Goal: Information Seeking & Learning: Learn about a topic

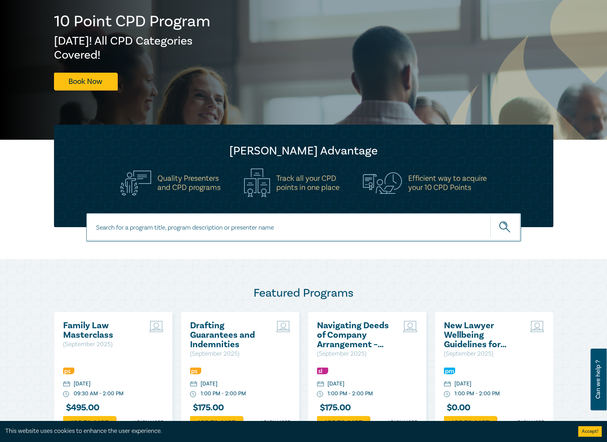
scroll to position [105, 0]
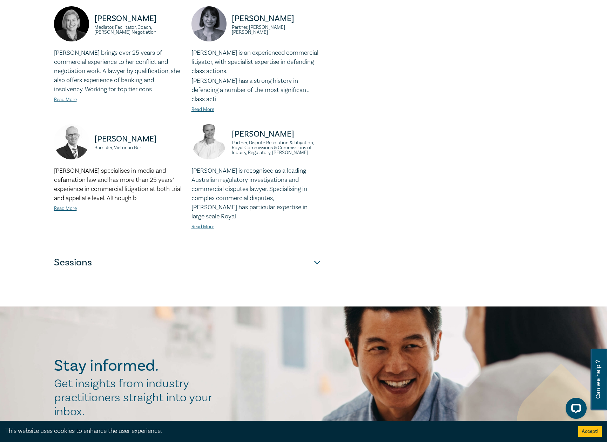
scroll to position [561, 0]
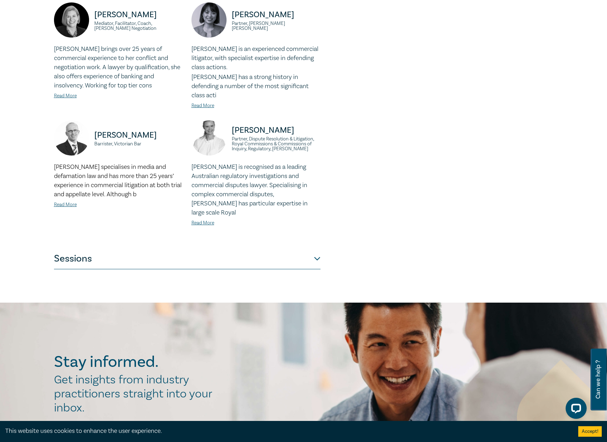
drag, startPoint x: 210, startPoint y: 250, endPoint x: 207, endPoint y: 245, distance: 5.4
click at [210, 250] on button "Sessions" at bounding box center [187, 258] width 267 height 21
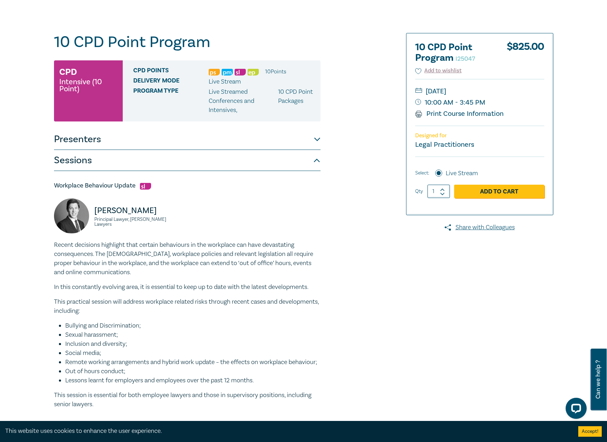
scroll to position [0, 0]
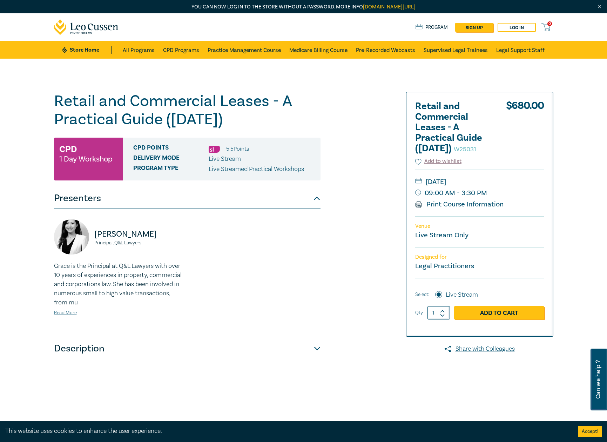
click at [95, 348] on button "Description" at bounding box center [187, 348] width 267 height 21
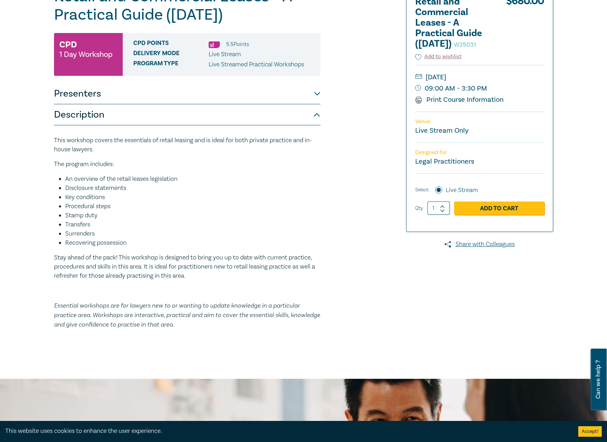
scroll to position [105, 0]
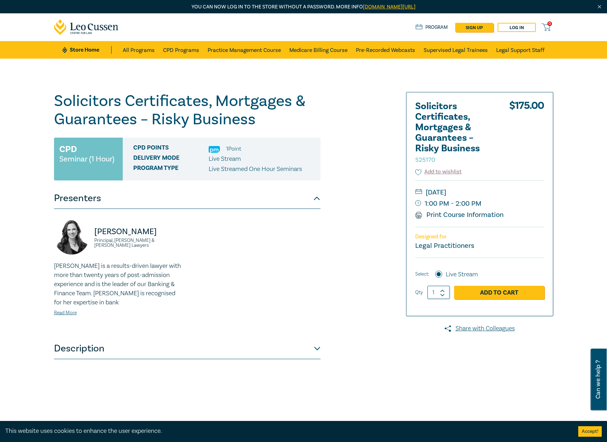
click at [150, 351] on button "Description" at bounding box center [187, 348] width 267 height 21
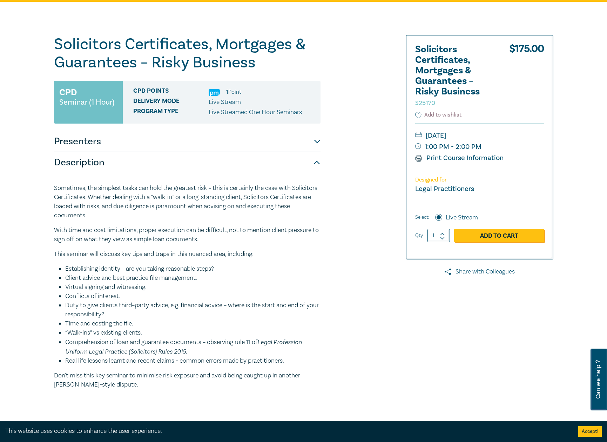
scroll to position [35, 0]
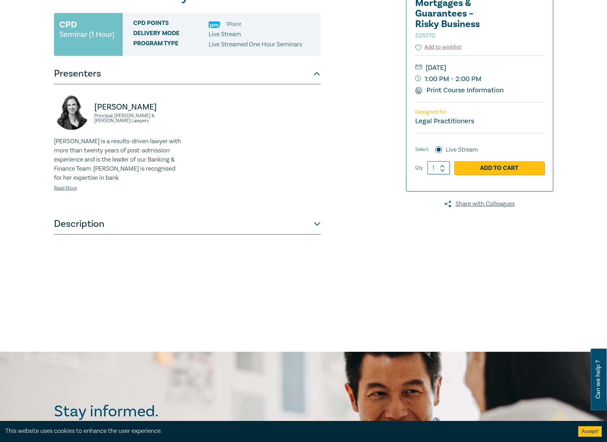
scroll to position [175, 0]
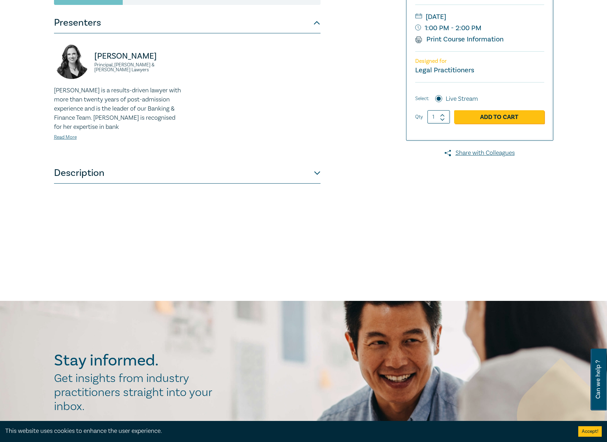
click at [127, 178] on button "Description" at bounding box center [187, 172] width 267 height 21
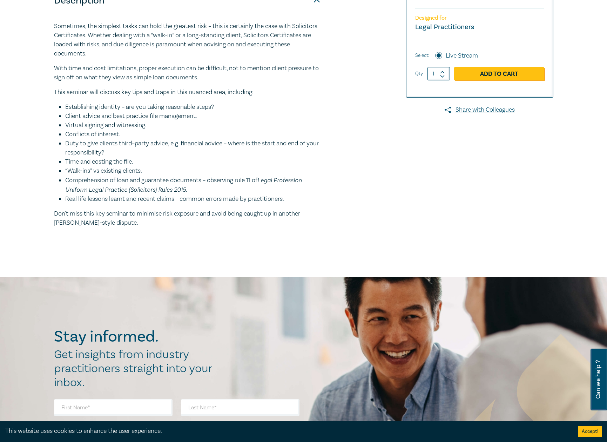
scroll to position [105, 0]
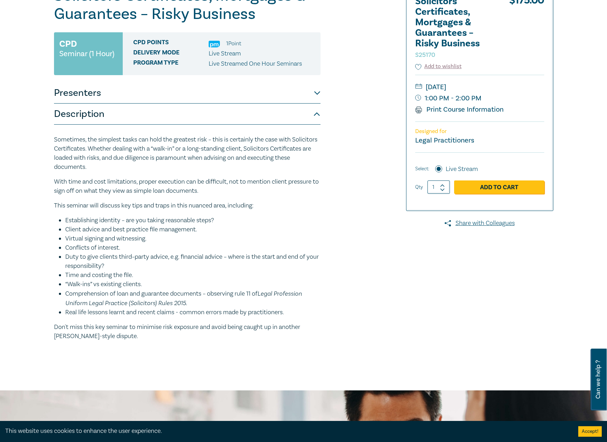
click at [105, 118] on button "Description" at bounding box center [187, 114] width 267 height 21
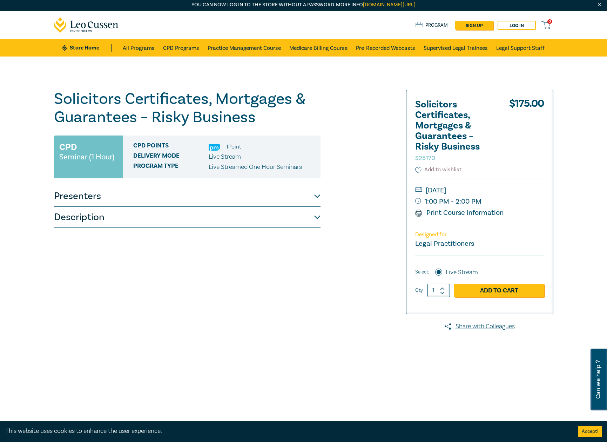
scroll to position [0, 0]
